Goal: Task Accomplishment & Management: Use online tool/utility

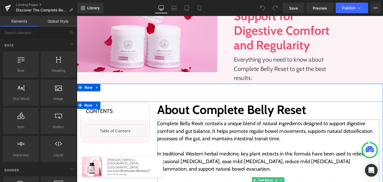
scroll to position [7, 0]
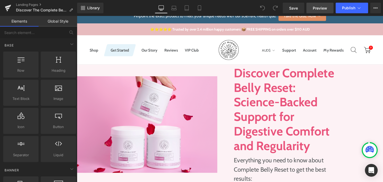
click at [320, 5] on span "Preview" at bounding box center [320, 8] width 14 height 6
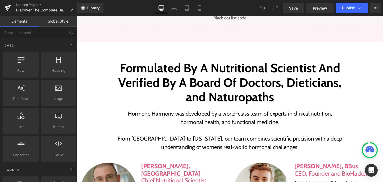
scroll to position [1588, 0]
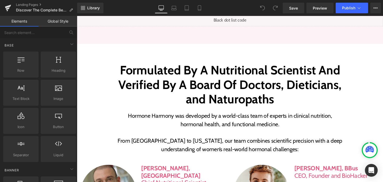
click at [214, 117] on p "Hormone Harmony was developed by a world-class team of experts in clinical nutr…" at bounding box center [237, 126] width 237 height 18
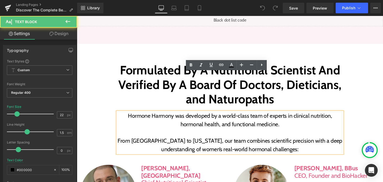
click at [215, 117] on p "Hormone Harmony was developed by a world-class team of experts in clinical nutr…" at bounding box center [237, 126] width 237 height 18
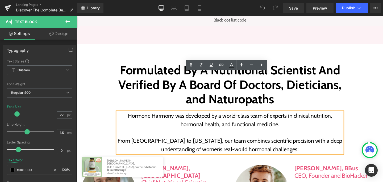
click at [216, 117] on p "Hormone Harmony was developed by a world-class team of experts in clinical nutr…" at bounding box center [237, 126] width 237 height 18
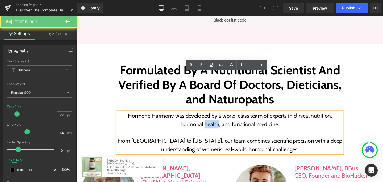
click at [216, 117] on p "Hormone Harmony was developed by a world-class team of experts in clinical nutr…" at bounding box center [237, 126] width 237 height 18
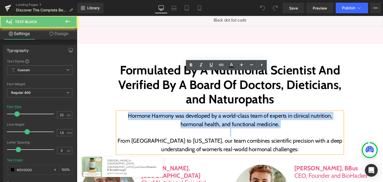
click at [216, 117] on p "Hormone Harmony was developed by a world-class team of experts in clinical nutr…" at bounding box center [237, 126] width 237 height 18
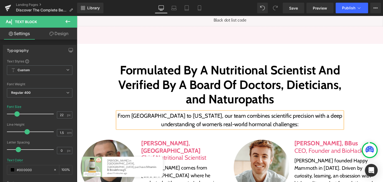
click at [263, 65] on h2 "Formulated By A Nutritional Scientist And Verified By A Board Of Doctors, Dieti…" at bounding box center [237, 88] width 237 height 46
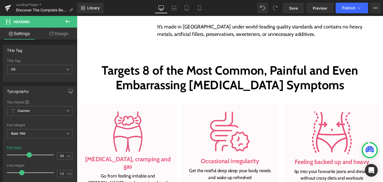
scroll to position [328, 0]
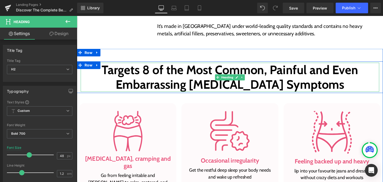
click at [173, 88] on h2 "Targets 8 of the Most Common, Painful and Even Embarrassing [MEDICAL_DATA] Symp…" at bounding box center [238, 80] width 314 height 31
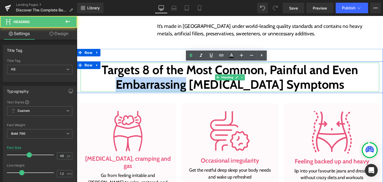
click at [173, 88] on h2 "Targets 8 of the Most Common, Painful and Even Embarrassing [MEDICAL_DATA] Symp…" at bounding box center [238, 80] width 314 height 31
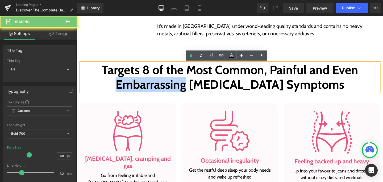
click at [173, 88] on h2 "Targets 8 of the Most Common, Painful and Even Embarrassing [MEDICAL_DATA] Symp…" at bounding box center [238, 80] width 314 height 31
paste div
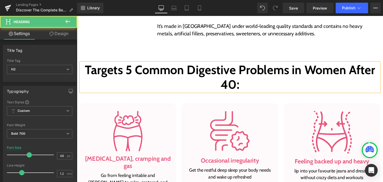
click at [272, 92] on h2 "Targets 5 Common Digestive Problems in Women After 40:" at bounding box center [238, 80] width 314 height 31
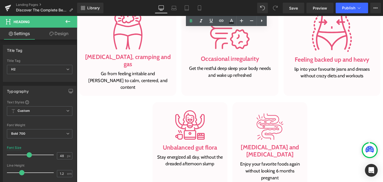
scroll to position [456, 0]
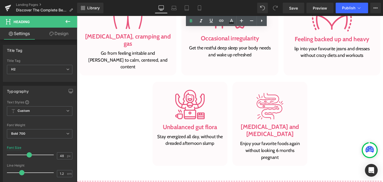
click at [260, 129] on h3 "[MEDICAL_DATA] and [MEDICAL_DATA]" at bounding box center [279, 136] width 71 height 15
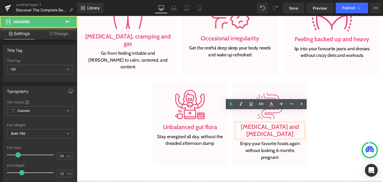
click at [259, 129] on h3 "[MEDICAL_DATA] and [MEDICAL_DATA]" at bounding box center [279, 136] width 71 height 15
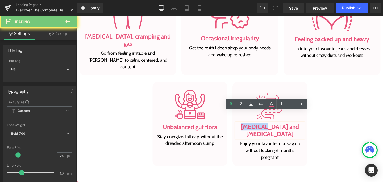
click at [259, 129] on h3 "[MEDICAL_DATA] and [MEDICAL_DATA]" at bounding box center [279, 136] width 71 height 15
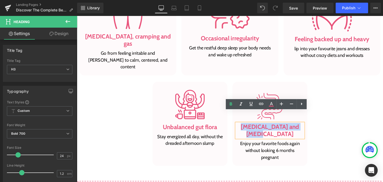
paste div
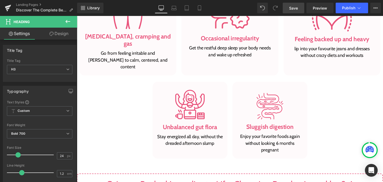
click at [286, 7] on link "Save" at bounding box center [294, 8] width 22 height 11
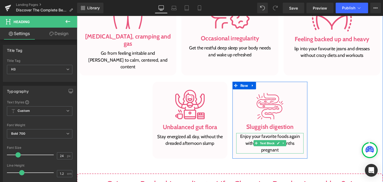
click at [265, 139] on p "Enjoy your favorite foods again without looking 6 months pregnant" at bounding box center [279, 150] width 71 height 22
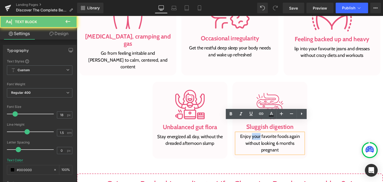
click at [265, 139] on p "Enjoy your favorite foods again without looking 6 months pregnant" at bounding box center [279, 150] width 71 height 22
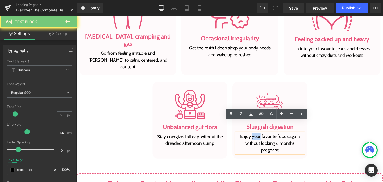
click at [265, 139] on p "Enjoy your favorite foods again without looking 6 months pregnant" at bounding box center [279, 150] width 71 height 22
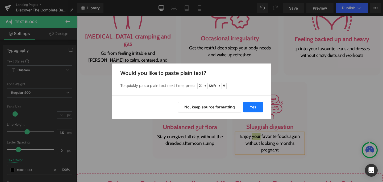
click at [251, 105] on button "Yes" at bounding box center [252, 107] width 19 height 11
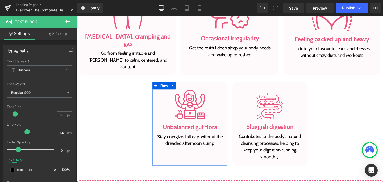
click at [179, 143] on span at bounding box center [182, 146] width 6 height 6
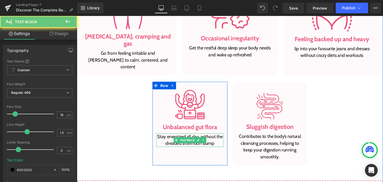
click at [179, 143] on span at bounding box center [182, 146] width 6 height 6
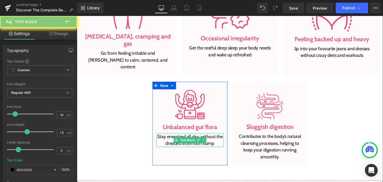
click at [176, 139] on p "Stay energized all day, without the dreaded afternoon slump" at bounding box center [195, 146] width 71 height 14
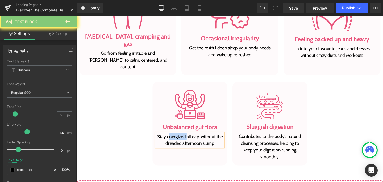
click at [176, 139] on p "Stay energized all day, without the dreaded afternoon slump" at bounding box center [195, 146] width 71 height 14
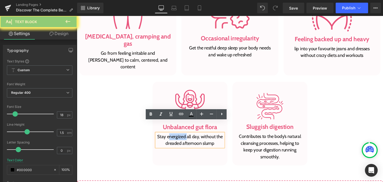
click at [176, 139] on p "Stay energized all day, without the dreaded afternoon slump" at bounding box center [195, 146] width 71 height 14
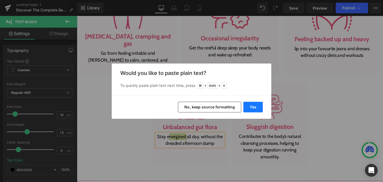
click at [250, 109] on button "Yes" at bounding box center [252, 107] width 19 height 11
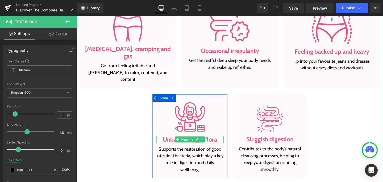
scroll to position [414, 0]
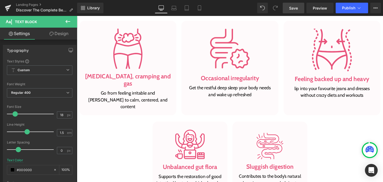
click at [289, 11] on link "Save" at bounding box center [294, 8] width 22 height 11
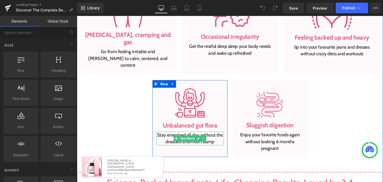
scroll to position [452, 0]
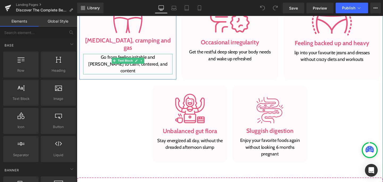
click at [101, 56] on p "Go from feeling irritable and [PERSON_NAME] to calm, centered, and content" at bounding box center [131, 67] width 94 height 22
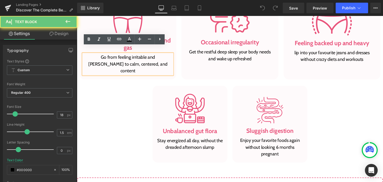
click at [101, 56] on p "Go from feeling irritable and [PERSON_NAME] to calm, centered, and content" at bounding box center [131, 67] width 94 height 22
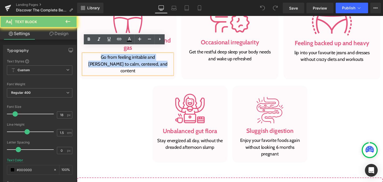
click at [101, 56] on p "Go from feeling irritable and [PERSON_NAME] to calm, centered, and content" at bounding box center [131, 67] width 94 height 22
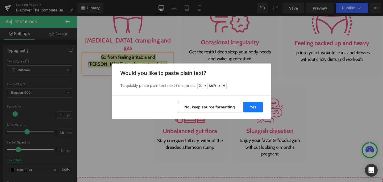
click at [247, 108] on button "Yes" at bounding box center [252, 107] width 19 height 11
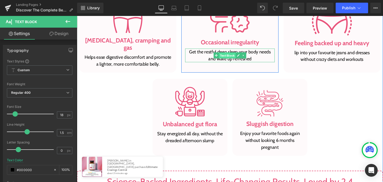
click at [228, 57] on span "Text Block" at bounding box center [235, 58] width 18 height 6
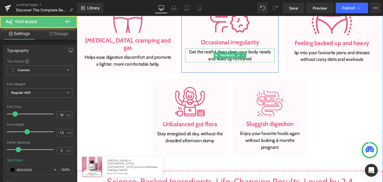
click at [211, 54] on p "Get the restful deep sleep your body needs and wake up refreshed" at bounding box center [238, 57] width 94 height 14
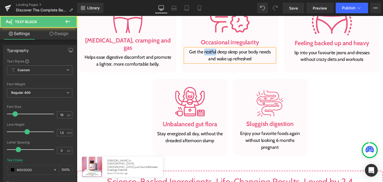
click at [211, 54] on p "Get the restful deep sleep your body needs and wake up refreshed" at bounding box center [238, 57] width 94 height 14
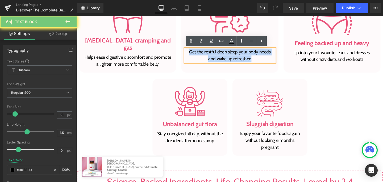
click at [211, 54] on p "Get the restful deep sleep your body needs and wake up refreshed" at bounding box center [238, 57] width 94 height 14
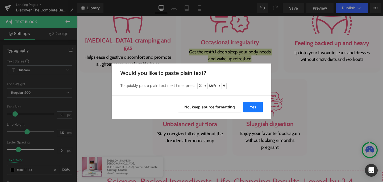
click at [254, 108] on button "Yes" at bounding box center [252, 107] width 19 height 11
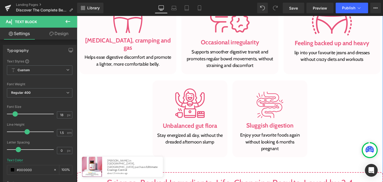
click at [317, 58] on p "lip into your favourite jeans and dresses without crazy diets and workouts" at bounding box center [345, 58] width 94 height 14
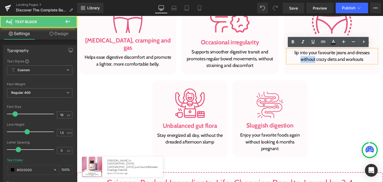
click at [317, 58] on p "lip into your favourite jeans and dresses without crazy diets and workouts" at bounding box center [345, 58] width 94 height 14
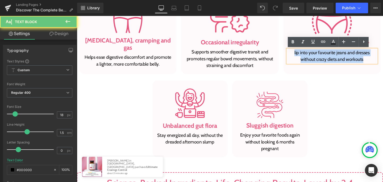
click at [317, 58] on p "lip into your favourite jeans and dresses without crazy diets and workouts" at bounding box center [345, 58] width 94 height 14
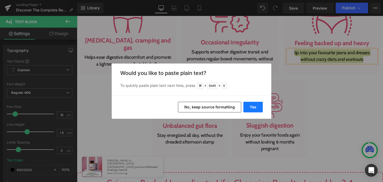
click at [261, 109] on button "Yes" at bounding box center [252, 107] width 19 height 11
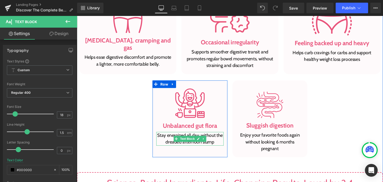
click at [180, 145] on icon at bounding box center [181, 145] width 3 height 3
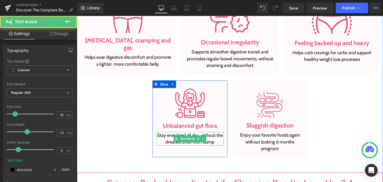
click at [180, 145] on icon at bounding box center [181, 145] width 3 height 3
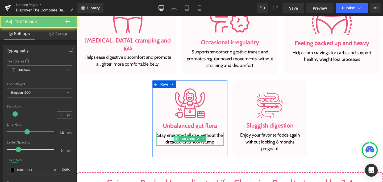
click at [179, 144] on span at bounding box center [182, 145] width 6 height 6
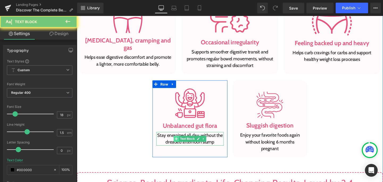
click at [179, 144] on span at bounding box center [182, 145] width 6 height 6
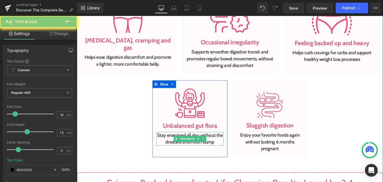
click at [174, 143] on p "Stay energized all day, without the dreaded afternoon slump" at bounding box center [195, 145] width 71 height 14
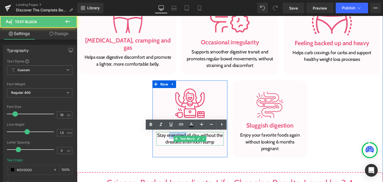
click at [174, 143] on p "Stay energized all day, without the dreaded afternoon slump" at bounding box center [195, 145] width 71 height 14
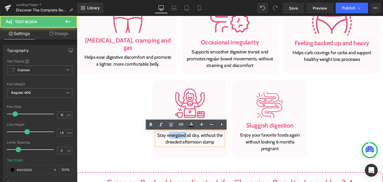
click at [174, 143] on p "Stay energized all day, without the dreaded afternoon slump" at bounding box center [195, 145] width 71 height 14
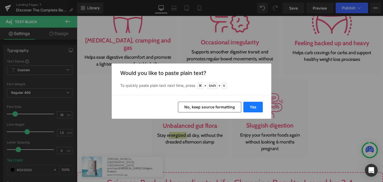
click at [247, 104] on button "Yes" at bounding box center [252, 107] width 19 height 11
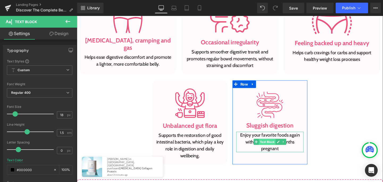
click at [270, 148] on span "Text Block" at bounding box center [277, 148] width 18 height 6
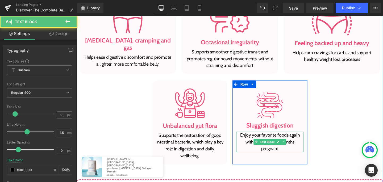
click at [255, 143] on p "Enjoy your favorite foods again without looking 6 months pregnant" at bounding box center [279, 149] width 71 height 22
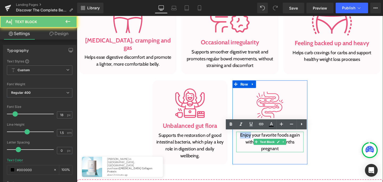
click at [255, 143] on p "Enjoy your favorite foods again without looking 6 months pregnant" at bounding box center [279, 149] width 71 height 22
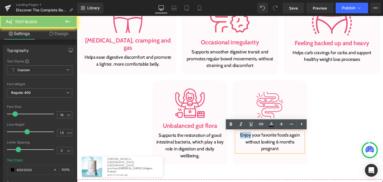
click at [255, 143] on p "Enjoy your favorite foods again without looking 6 months pregnant" at bounding box center [279, 149] width 71 height 22
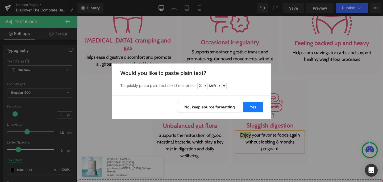
click at [261, 106] on button "Yes" at bounding box center [252, 107] width 19 height 11
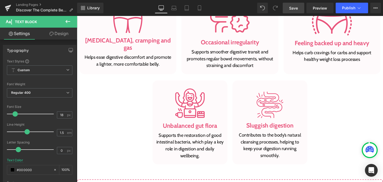
click at [296, 8] on span "Save" at bounding box center [293, 8] width 9 height 6
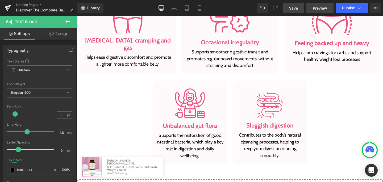
click at [314, 9] on span "Preview" at bounding box center [320, 8] width 14 height 6
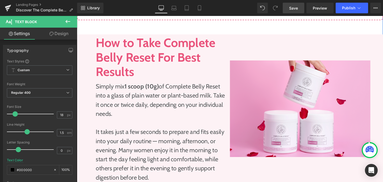
scroll to position [725, 0]
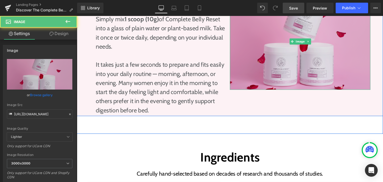
click at [261, 72] on img at bounding box center [312, 43] width 148 height 102
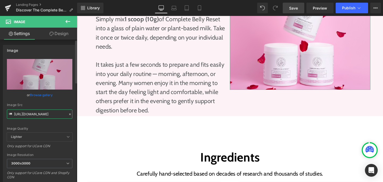
click at [50, 116] on input "https://cdn.shopify.com/s/files/1/1531/8007/files/image_5_2_3000x3000.png?v=175…" at bounding box center [39, 114] width 65 height 9
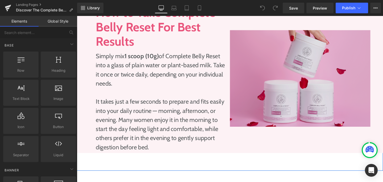
scroll to position [688, 0]
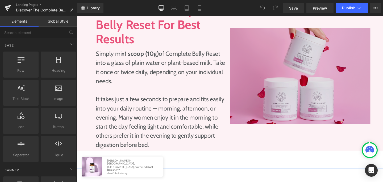
click at [259, 68] on img at bounding box center [312, 79] width 148 height 102
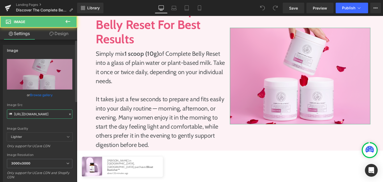
click at [45, 117] on input "https://cdn.shopify.com/s/files/1/1531/8007/files/image_5_2_3000x3000.png?v=175…" at bounding box center [39, 114] width 65 height 9
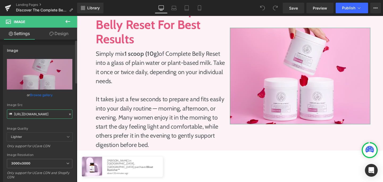
click at [45, 117] on input "https://cdn.shopify.com/s/files/1/1531/8007/files/image_5_2_3000x3000.png?v=175…" at bounding box center [39, 114] width 65 height 9
paste input "4_4_22846507-94da-46a5-a341-847cca3f1df0.png?v=1759322718"
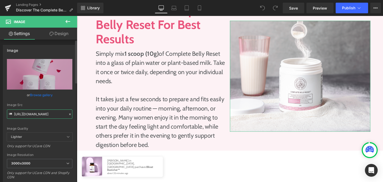
type input "https://cdn.shopify.com/s/files/1/1531/8007/files/image_4_4_22846507-94da-46a5-…"
click at [51, 121] on div "Image Quality Lighter Lightest Lighter Lighter Lightest Only support for UCare …" at bounding box center [39, 96] width 65 height 74
click at [200, 7] on icon at bounding box center [199, 7] width 5 height 5
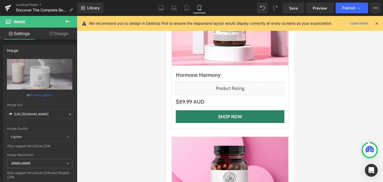
scroll to position [3724, 0]
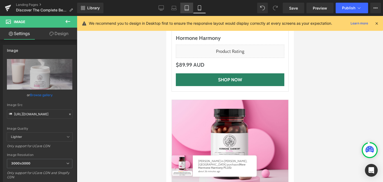
click at [192, 10] on link "Tablet" at bounding box center [186, 8] width 13 height 11
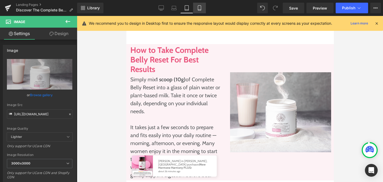
click at [199, 9] on icon at bounding box center [199, 7] width 5 height 5
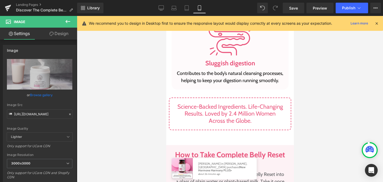
scroll to position [1093, 0]
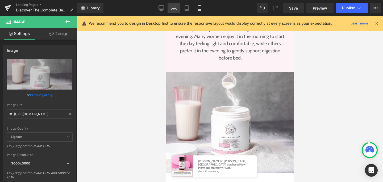
click at [175, 6] on icon at bounding box center [174, 7] width 4 height 2
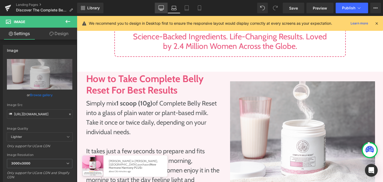
click at [163, 8] on icon at bounding box center [161, 7] width 5 height 5
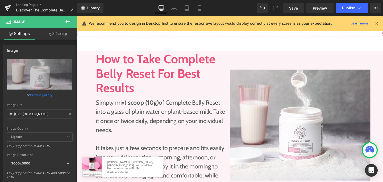
scroll to position [637, 0]
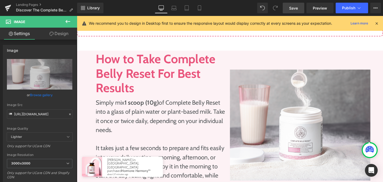
click at [290, 8] on span "Save" at bounding box center [293, 8] width 9 height 6
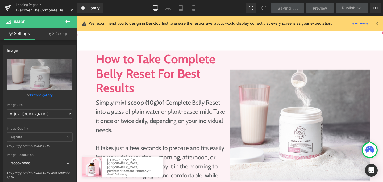
click at [320, 7] on span "Preview" at bounding box center [320, 8] width 14 height 6
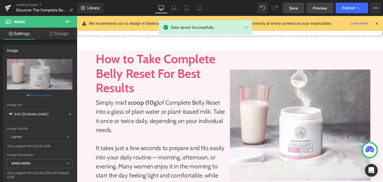
click at [315, 9] on span "Preview" at bounding box center [320, 8] width 14 height 6
